Goal: Task Accomplishment & Management: Complete application form

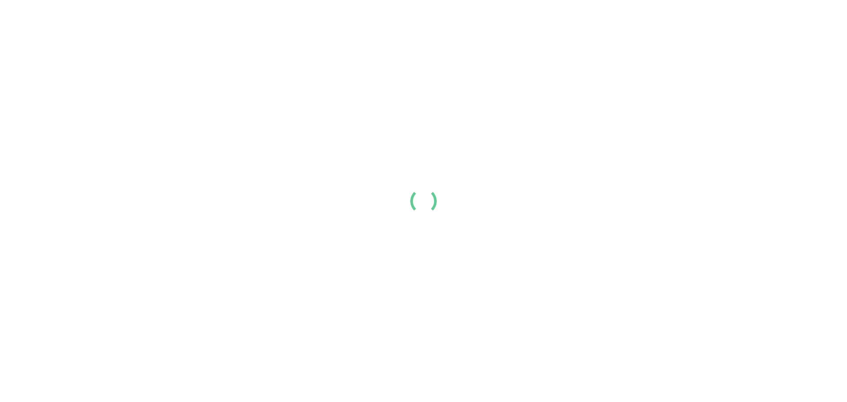
click at [448, 138] on div at bounding box center [423, 201] width 847 height 402
click at [458, 227] on div at bounding box center [423, 201] width 847 height 402
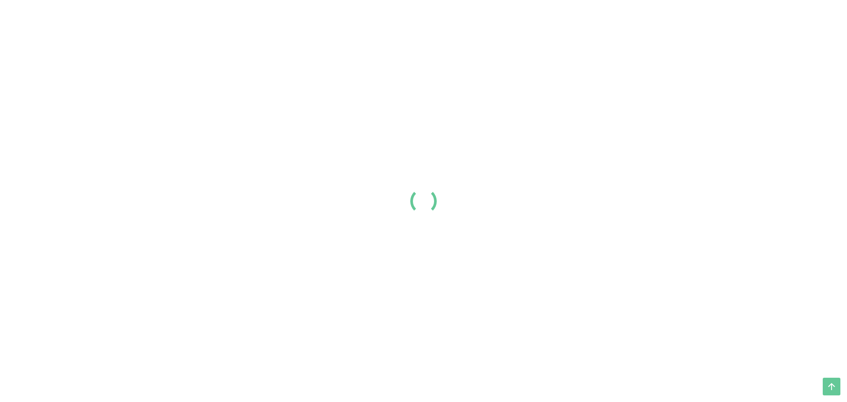
click at [496, 233] on div at bounding box center [423, 201] width 847 height 402
